Goal: Find specific page/section: Find specific page/section

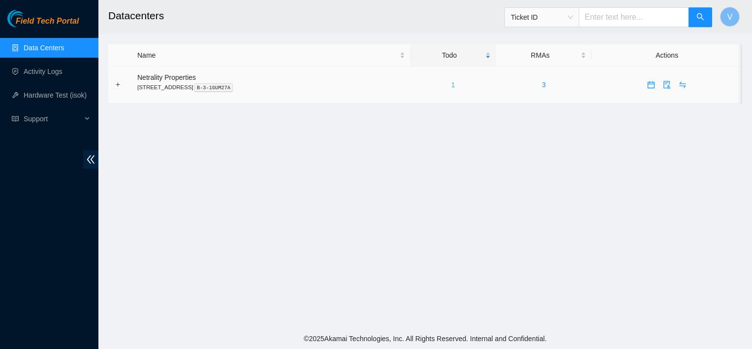
click at [455, 83] on link "1" at bounding box center [453, 85] width 4 height 8
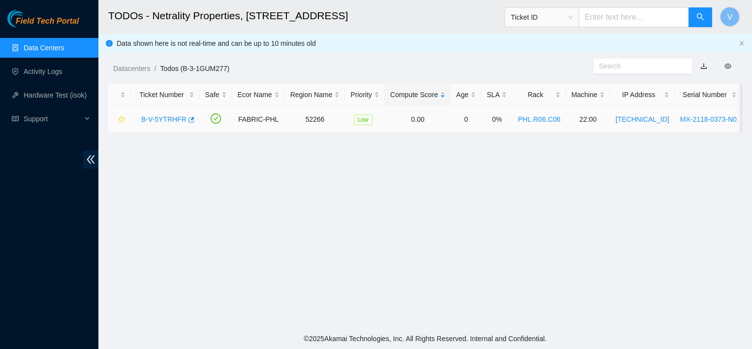
click at [178, 119] on link "B-V-5YTRHFR" at bounding box center [163, 119] width 45 height 8
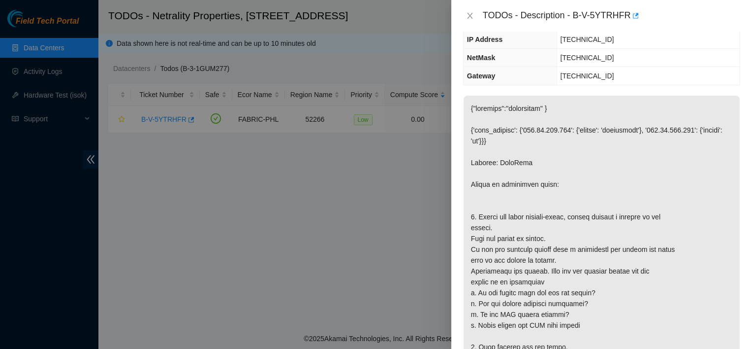
scroll to position [105, 0]
click at [465, 18] on button "Close" at bounding box center [470, 15] width 14 height 9
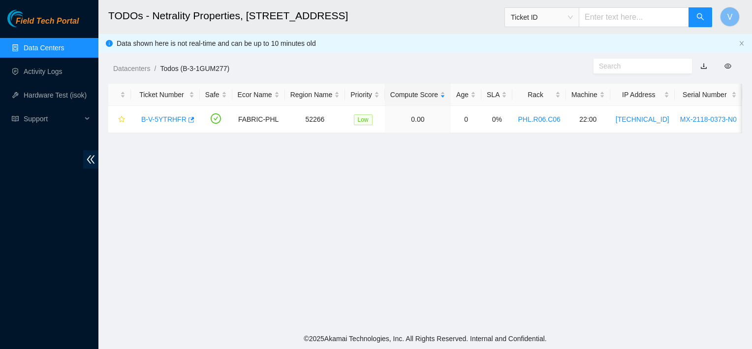
scroll to position [138, 0]
click at [163, 116] on link "B-V-5YTRHFR" at bounding box center [163, 119] width 45 height 8
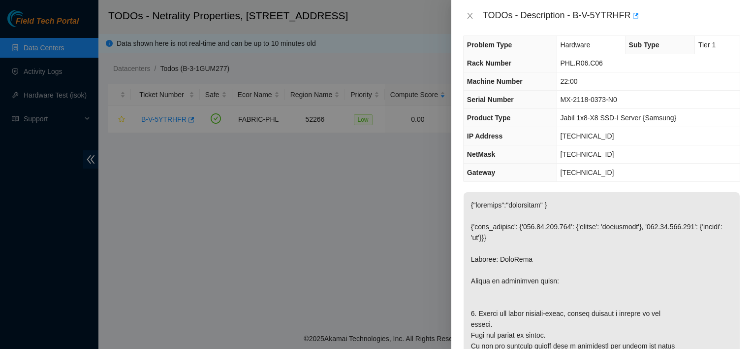
scroll to position [0, 0]
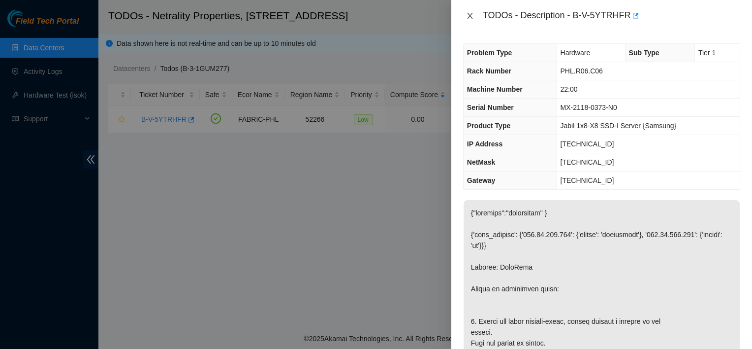
click at [474, 17] on button "Close" at bounding box center [470, 15] width 14 height 9
